Goal: Find specific page/section: Find specific page/section

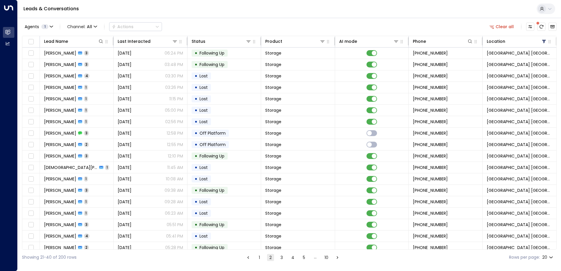
scroll to position [29, 0]
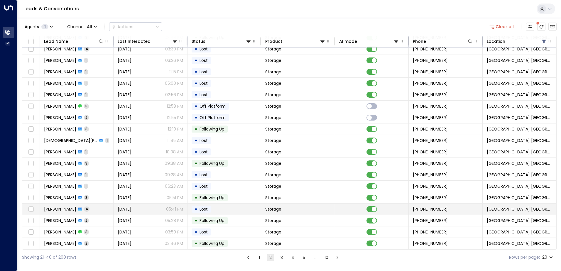
click at [84, 208] on td "[PERSON_NAME] 4" at bounding box center [77, 209] width 74 height 11
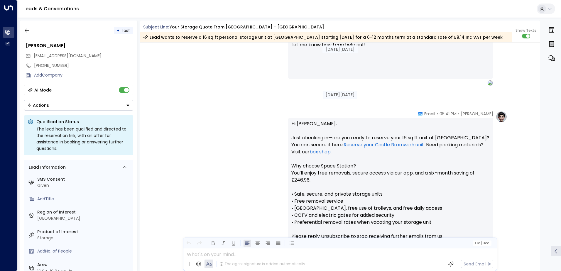
scroll to position [407, 0]
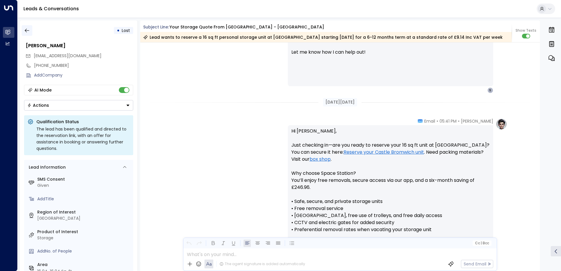
click at [27, 30] on icon "button" at bounding box center [27, 31] width 6 height 6
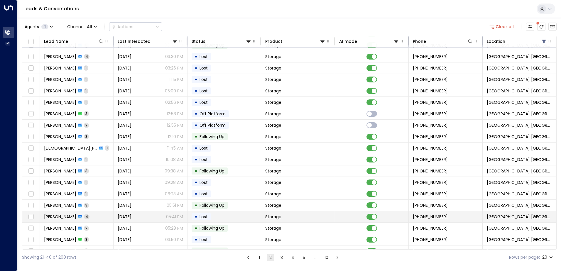
scroll to position [29, 0]
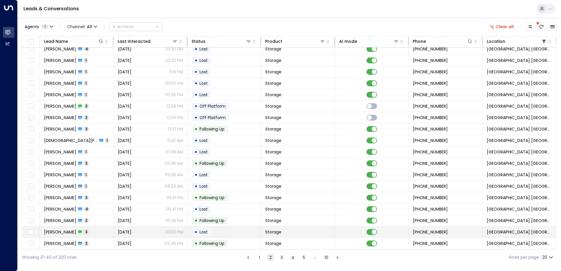
click at [72, 230] on span "[PERSON_NAME]" at bounding box center [60, 232] width 32 height 6
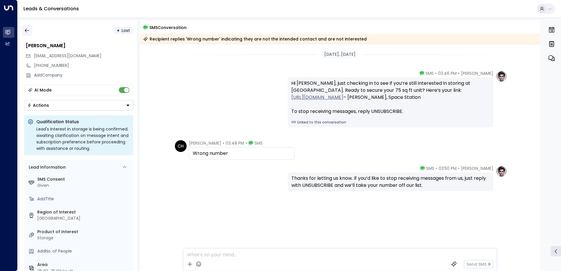
click at [28, 30] on icon "button" at bounding box center [27, 31] width 6 height 6
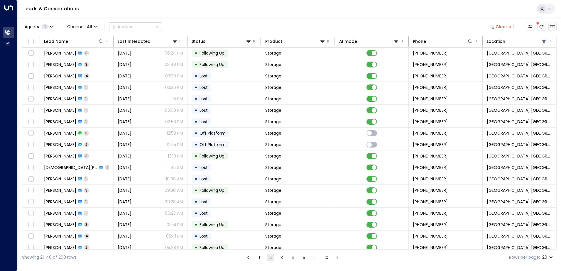
click at [259, 258] on button "1" at bounding box center [259, 257] width 7 height 7
